Goal: Check status: Check status

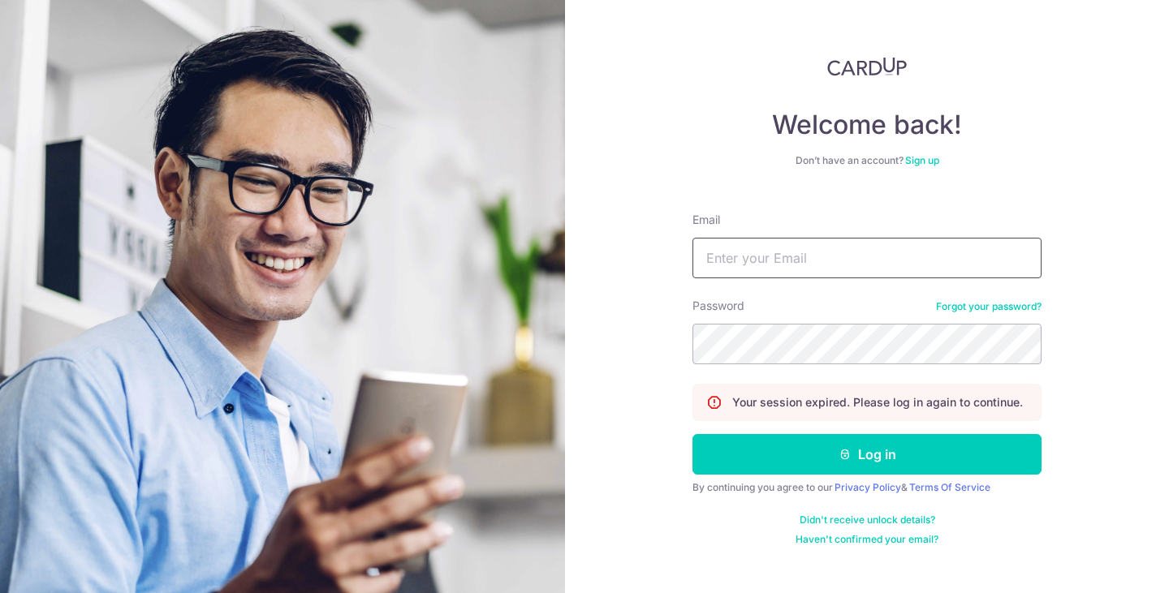
click at [739, 268] on input "Email" at bounding box center [866, 258] width 349 height 41
type input "[EMAIL_ADDRESS][DOMAIN_NAME]"
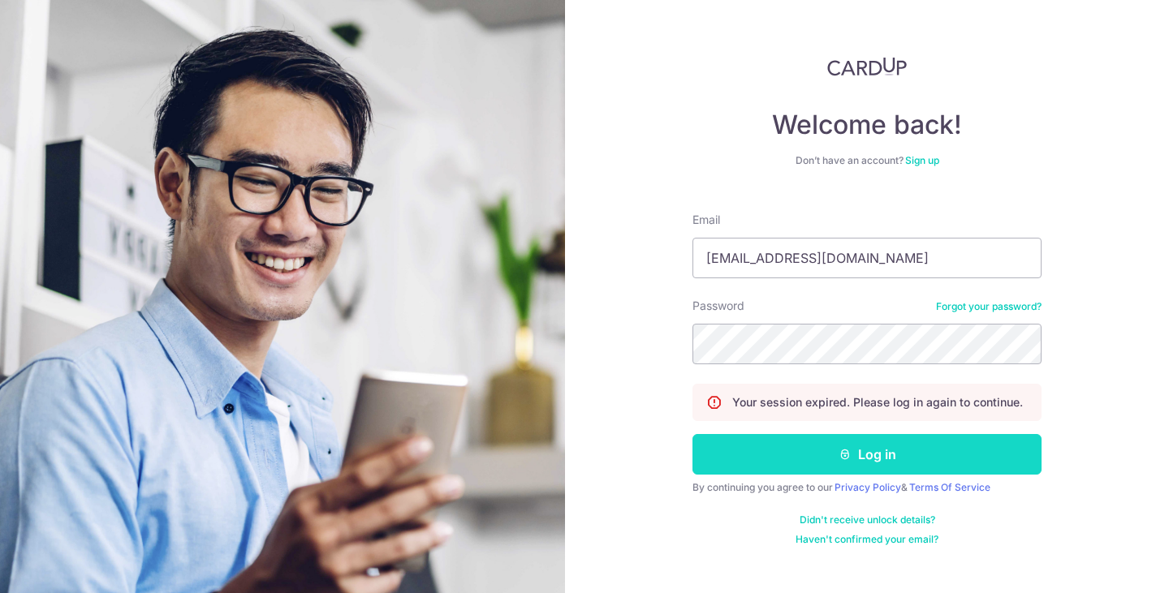
click at [864, 468] on button "Log in" at bounding box center [866, 454] width 349 height 41
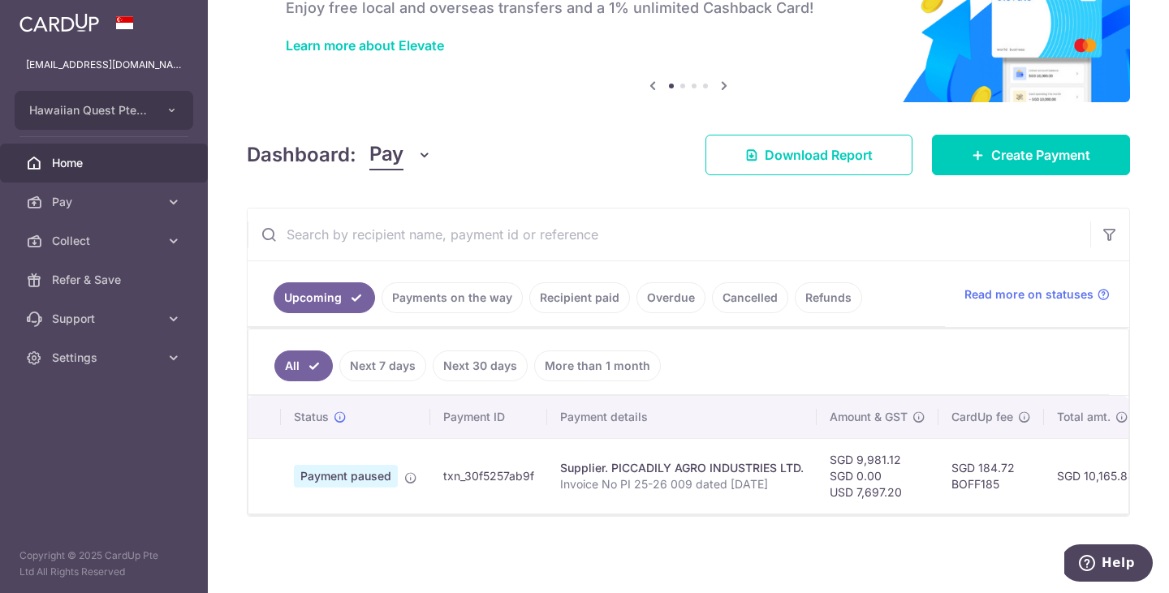
click at [464, 293] on link "Payments on the way" at bounding box center [451, 297] width 141 height 31
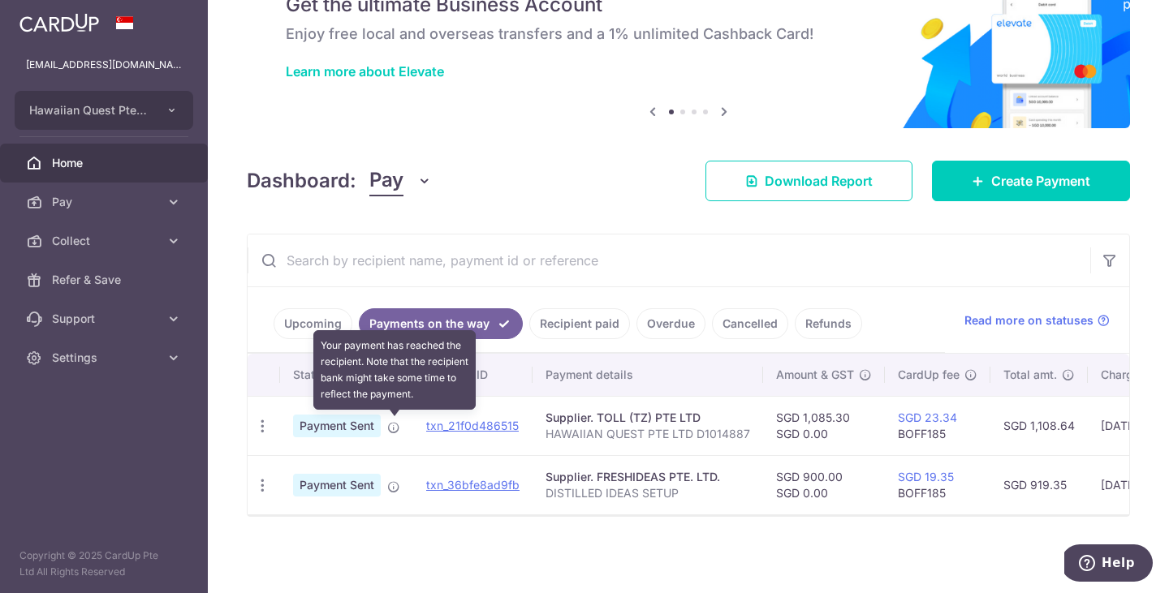
click at [394, 429] on icon at bounding box center [393, 427] width 13 height 13
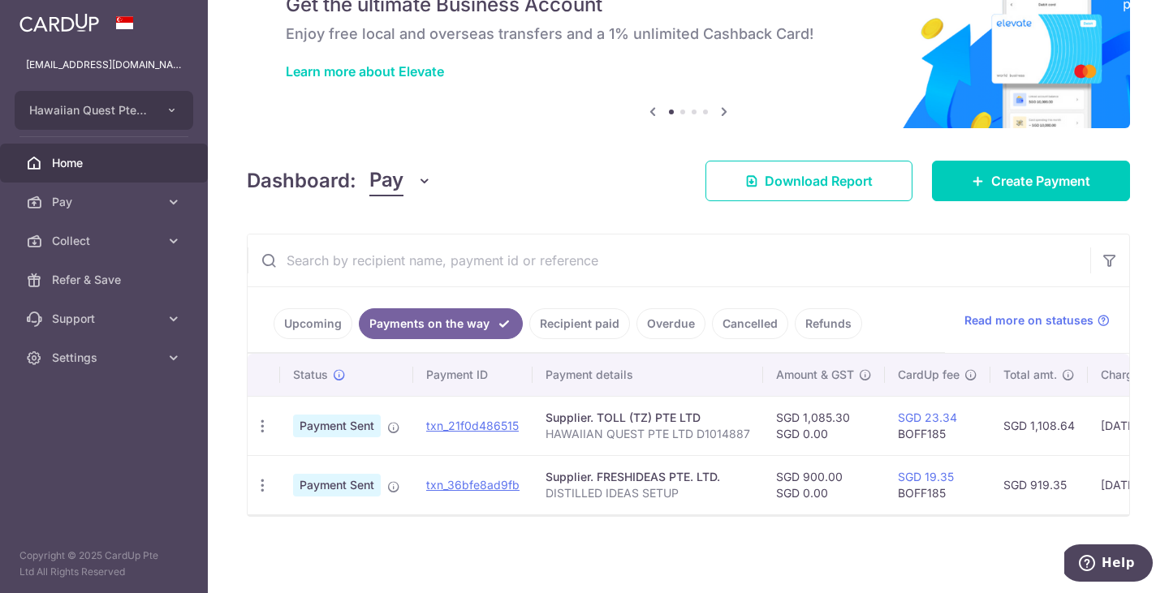
click at [563, 331] on link "Recipient paid" at bounding box center [579, 323] width 101 height 31
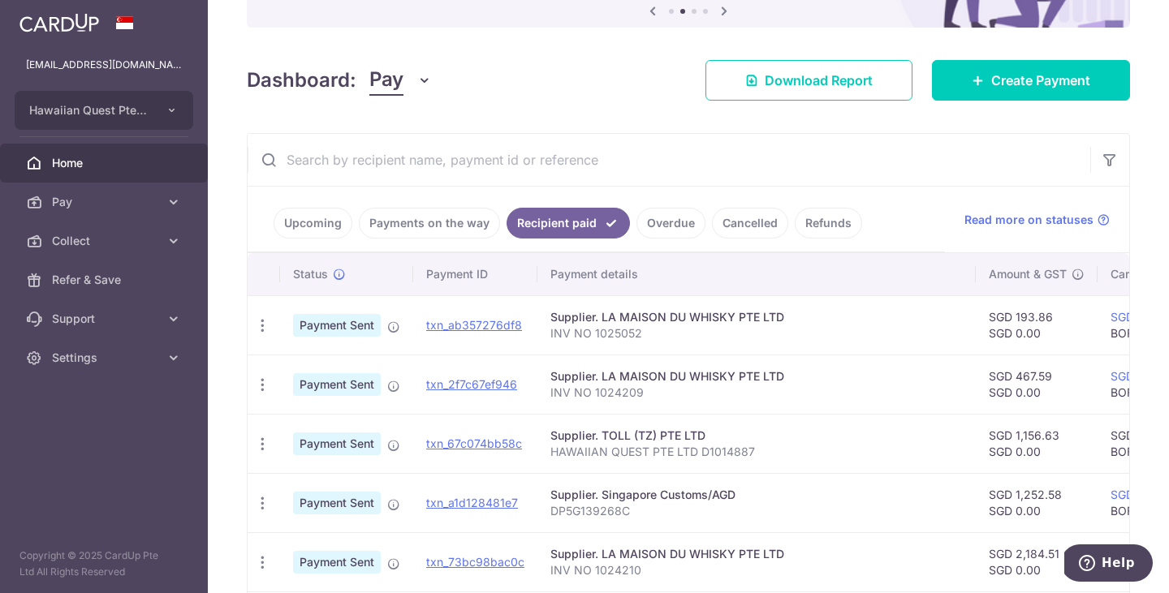
click at [455, 228] on link "Payments on the way" at bounding box center [429, 223] width 141 height 31
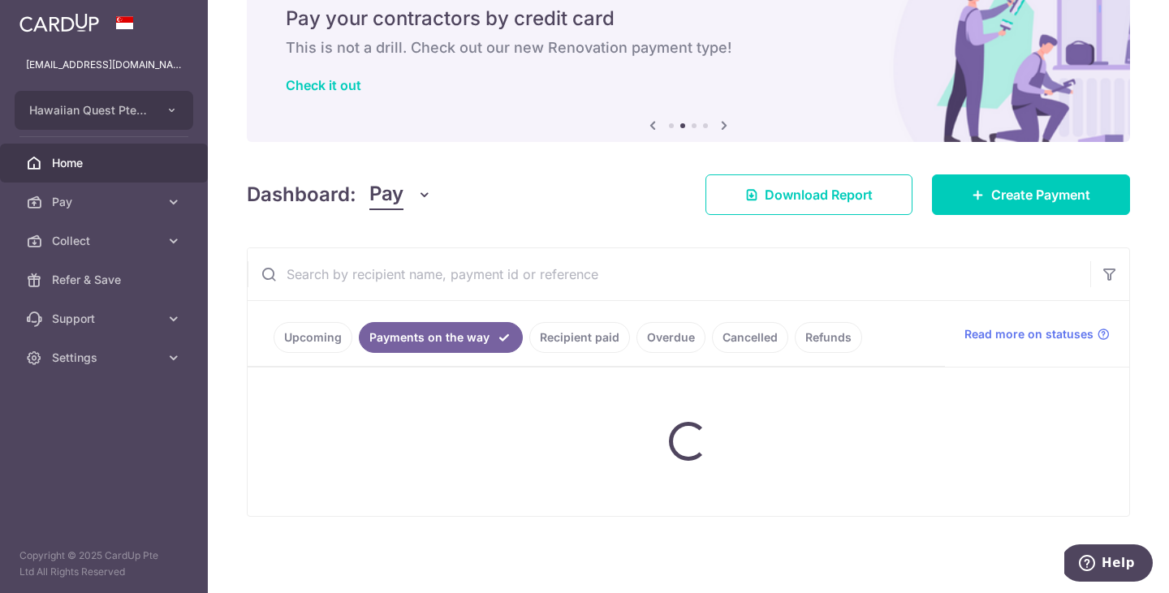
scroll to position [80, 0]
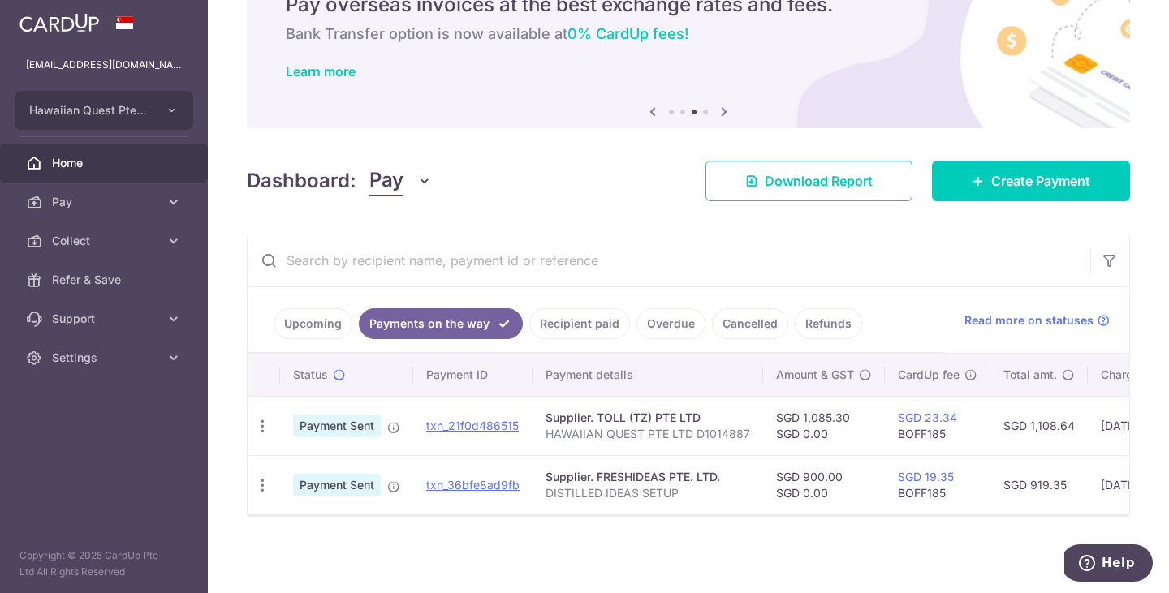
click at [305, 330] on link "Upcoming" at bounding box center [313, 323] width 79 height 31
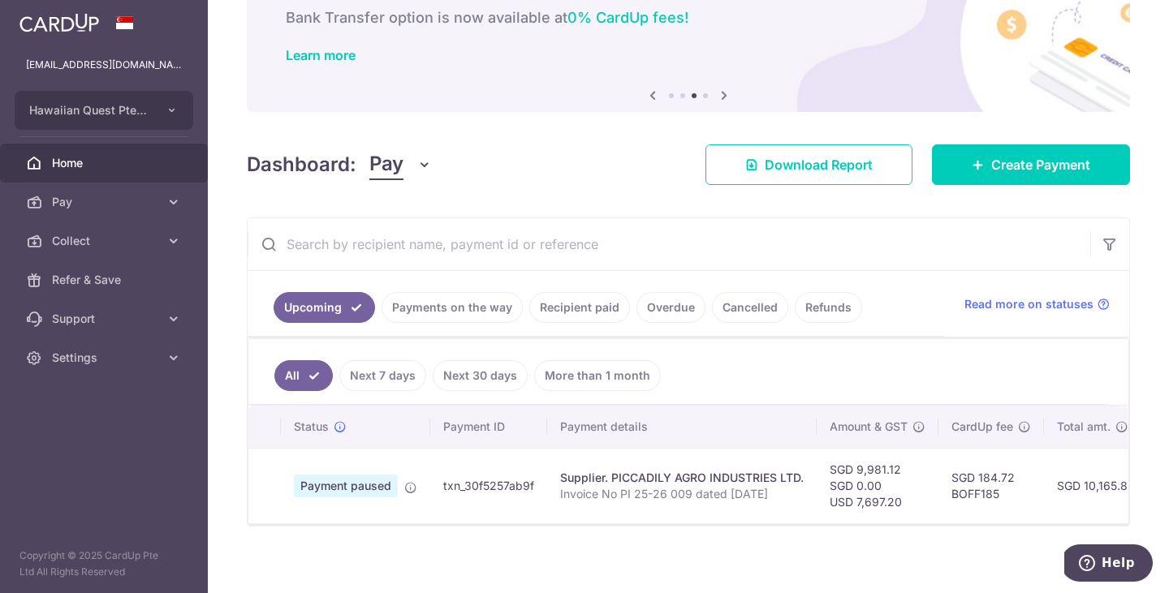
scroll to position [0, 0]
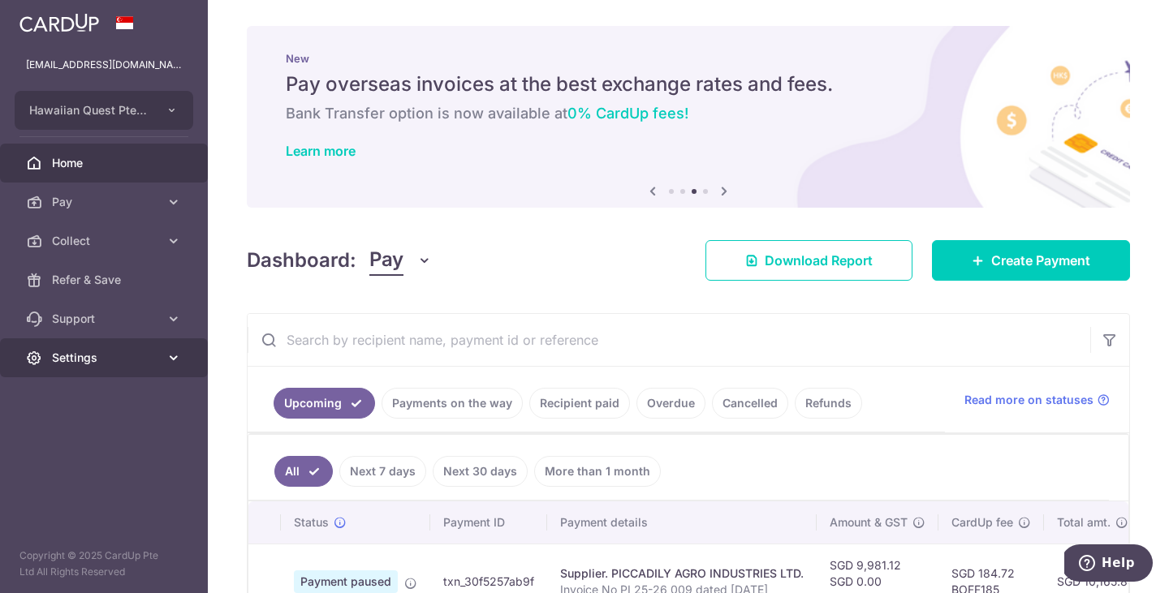
click at [170, 353] on icon at bounding box center [174, 358] width 16 height 16
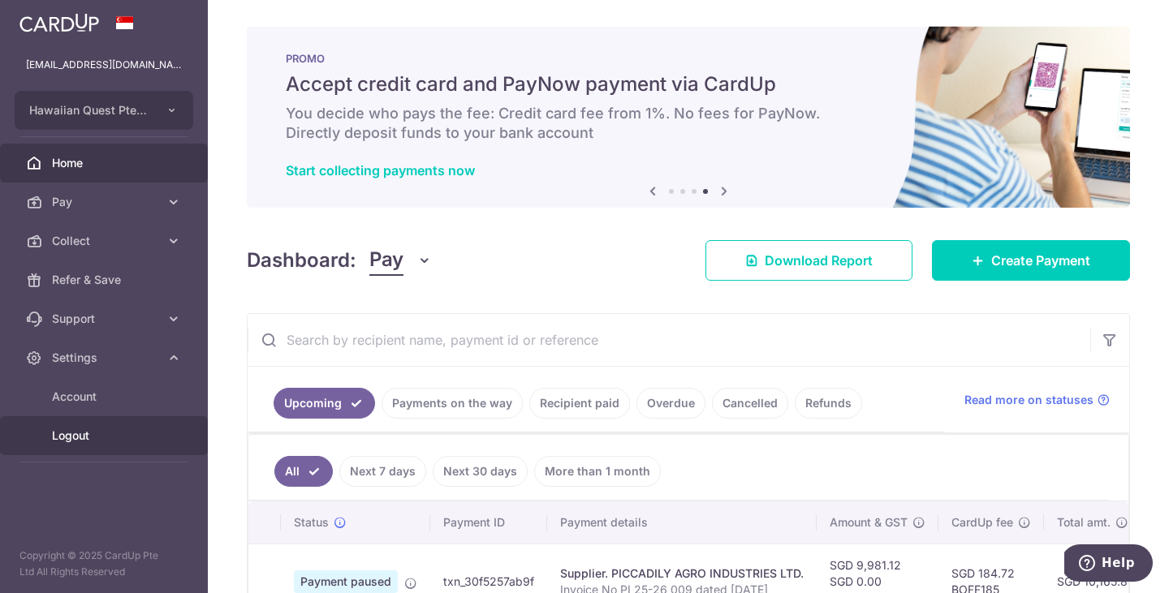
click at [101, 437] on span "Logout" at bounding box center [105, 436] width 107 height 16
